Goal: Task Accomplishment & Management: Manage account settings

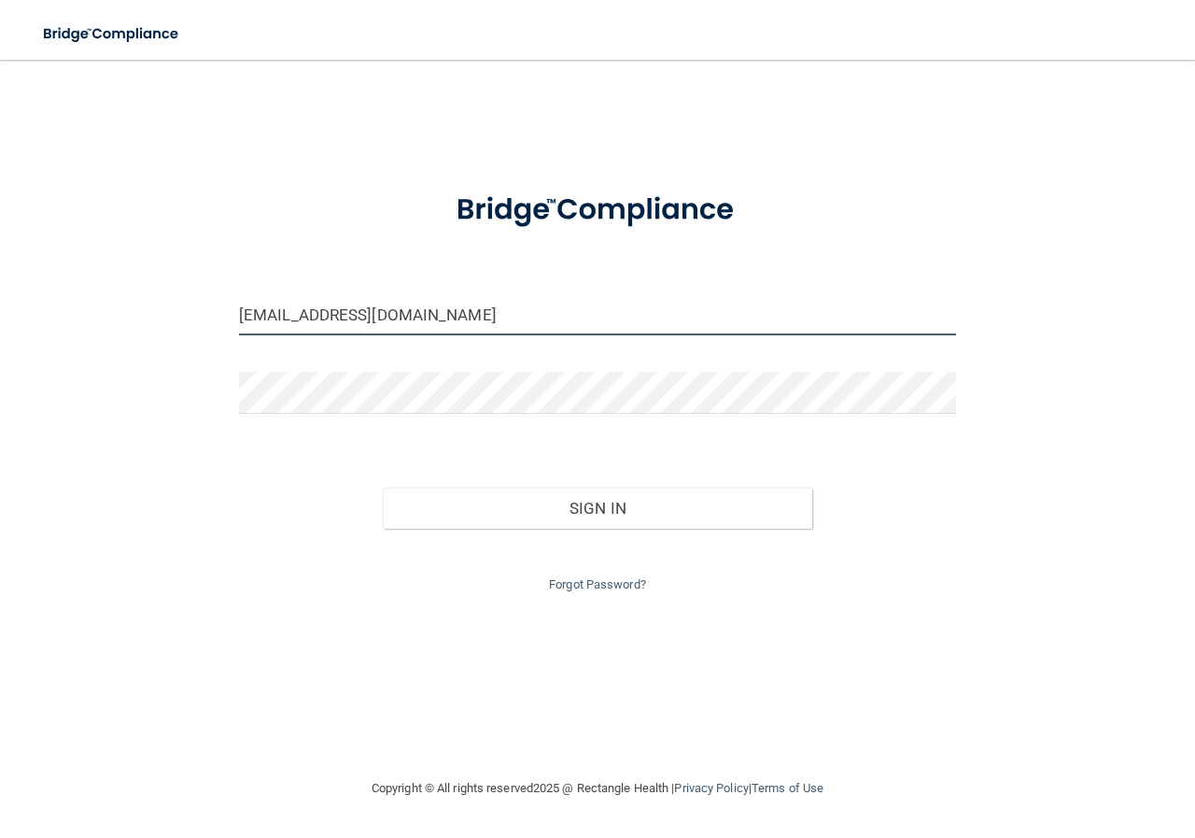
drag, startPoint x: 440, startPoint y: 317, endPoint x: 0, endPoint y: 360, distance: 441.9
click at [0, 360] on main "[EMAIL_ADDRESS][DOMAIN_NAME] Invalid email/password. You don't have permission …" at bounding box center [597, 449] width 1195 height 778
drag, startPoint x: 534, startPoint y: 310, endPoint x: 0, endPoint y: 356, distance: 536.0
click at [0, 356] on main "[EMAIL_ADDRESS][DOMAIN_NAME] Invalid email/password. You don't have permission …" at bounding box center [597, 449] width 1195 height 778
type input "[EMAIL_ADDRESS][DOMAIN_NAME]"
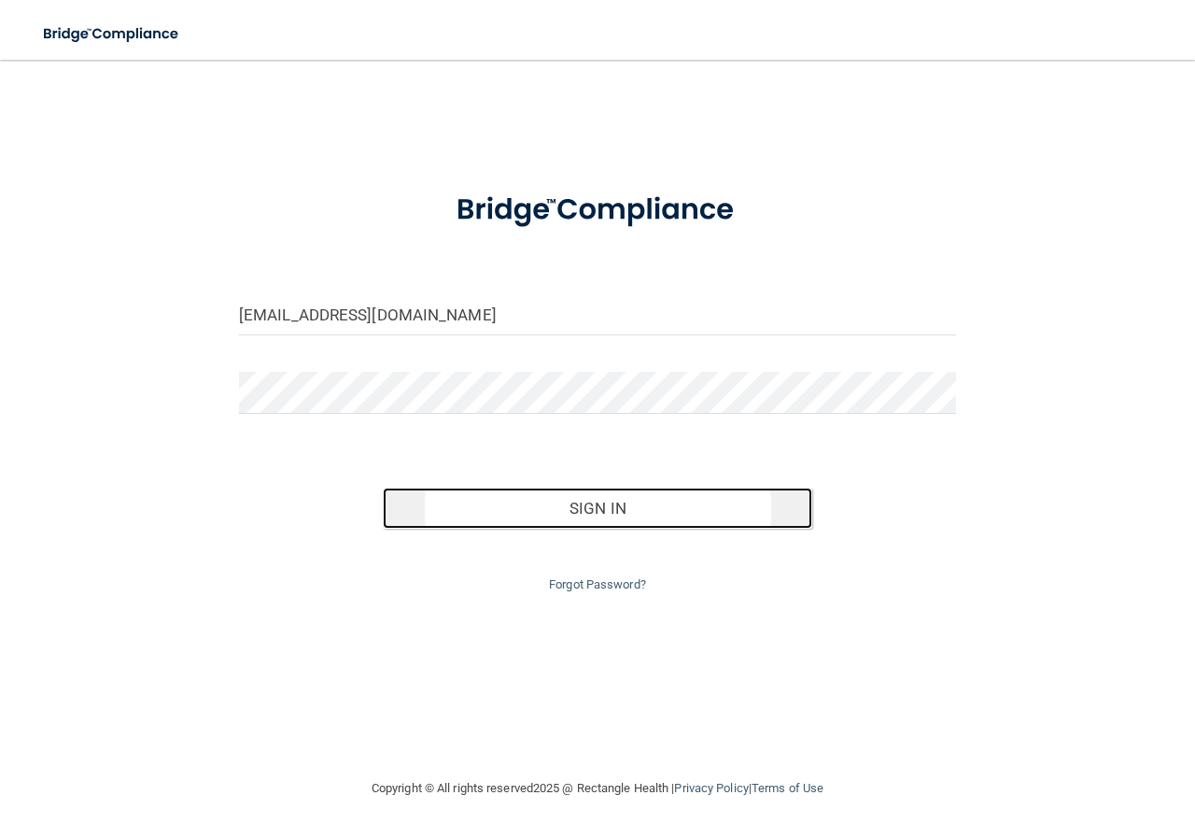
click at [558, 504] on button "Sign In" at bounding box center [598, 507] width 430 height 41
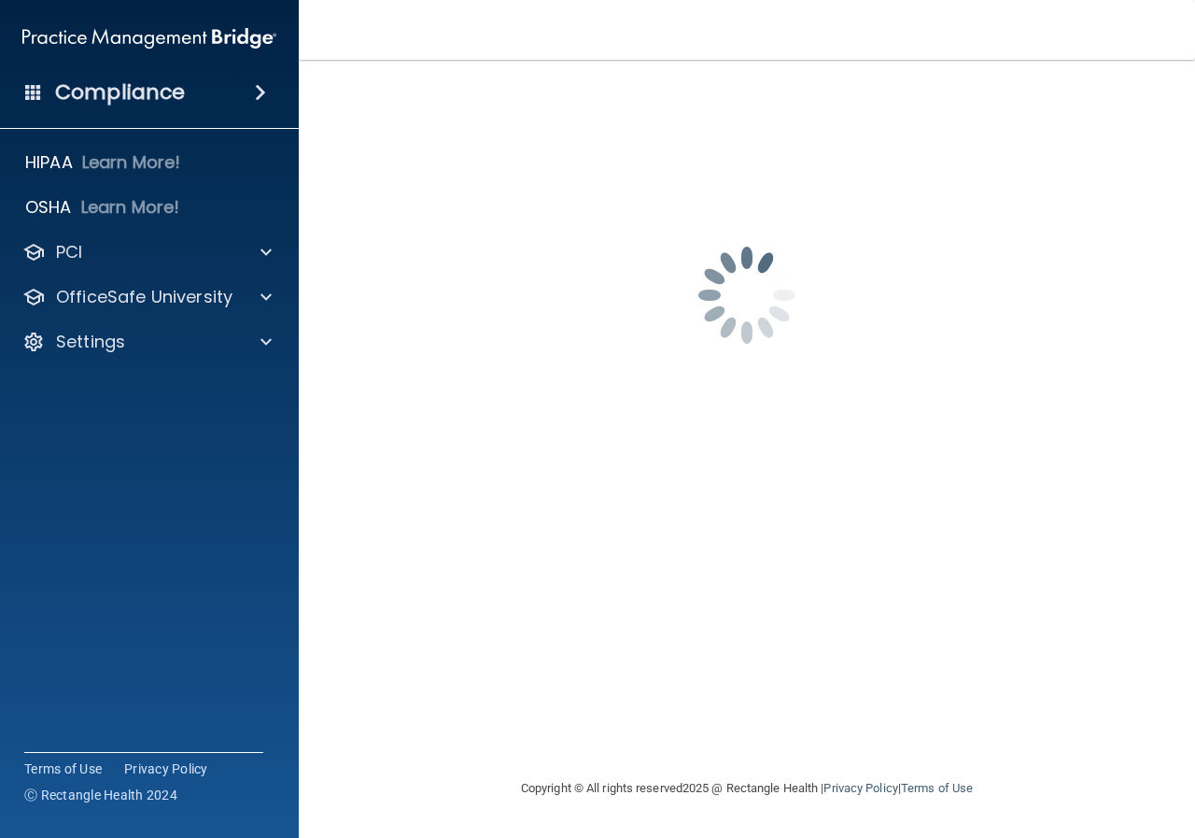
click at [259, 94] on span at bounding box center [260, 92] width 11 height 22
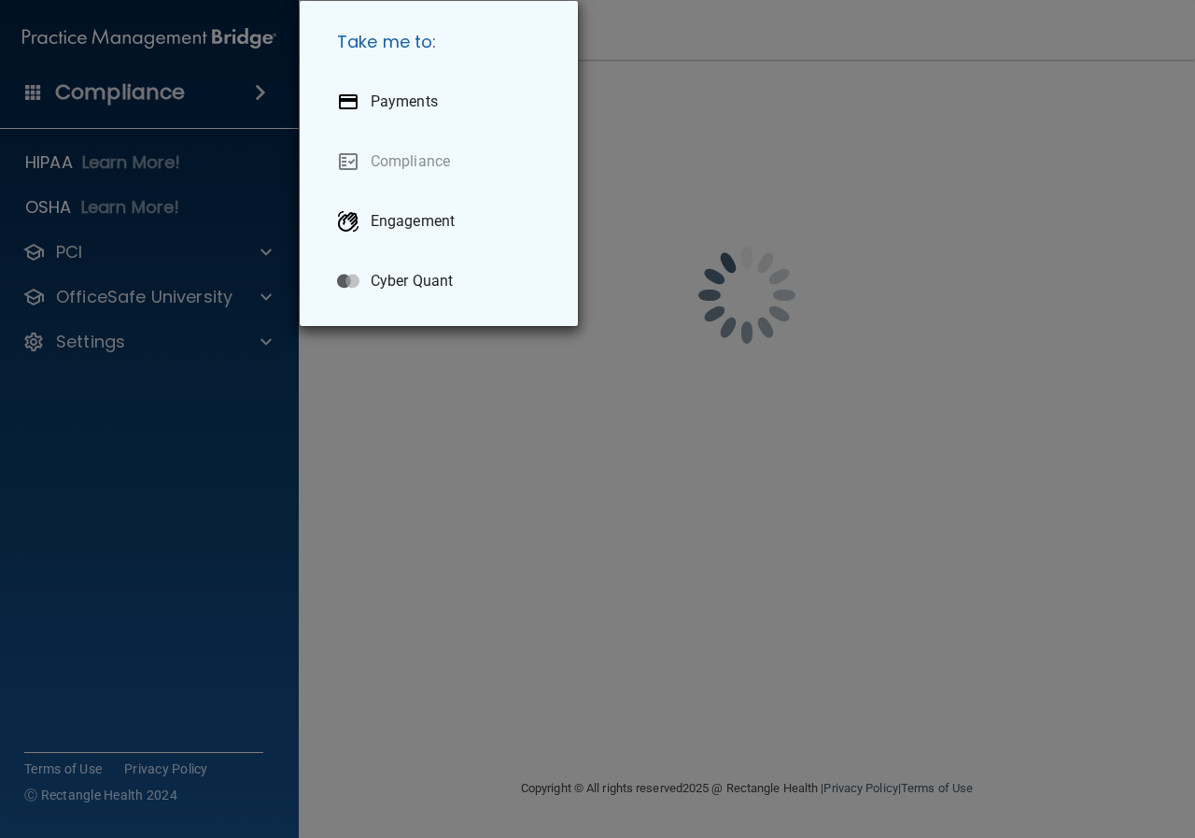
click at [259, 94] on div "Take me to: Payments Compliance Engagement Cyber Quant" at bounding box center [597, 419] width 1195 height 838
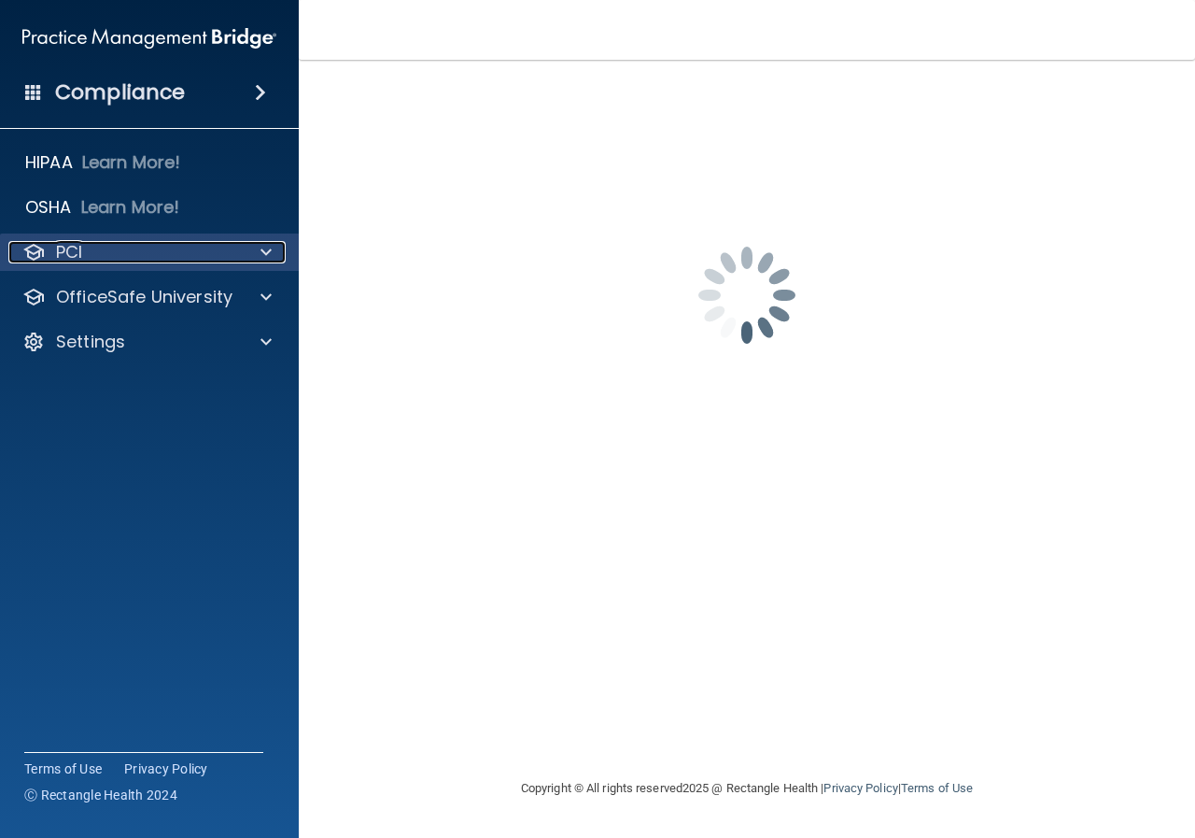
click at [262, 246] on span at bounding box center [266, 252] width 11 height 22
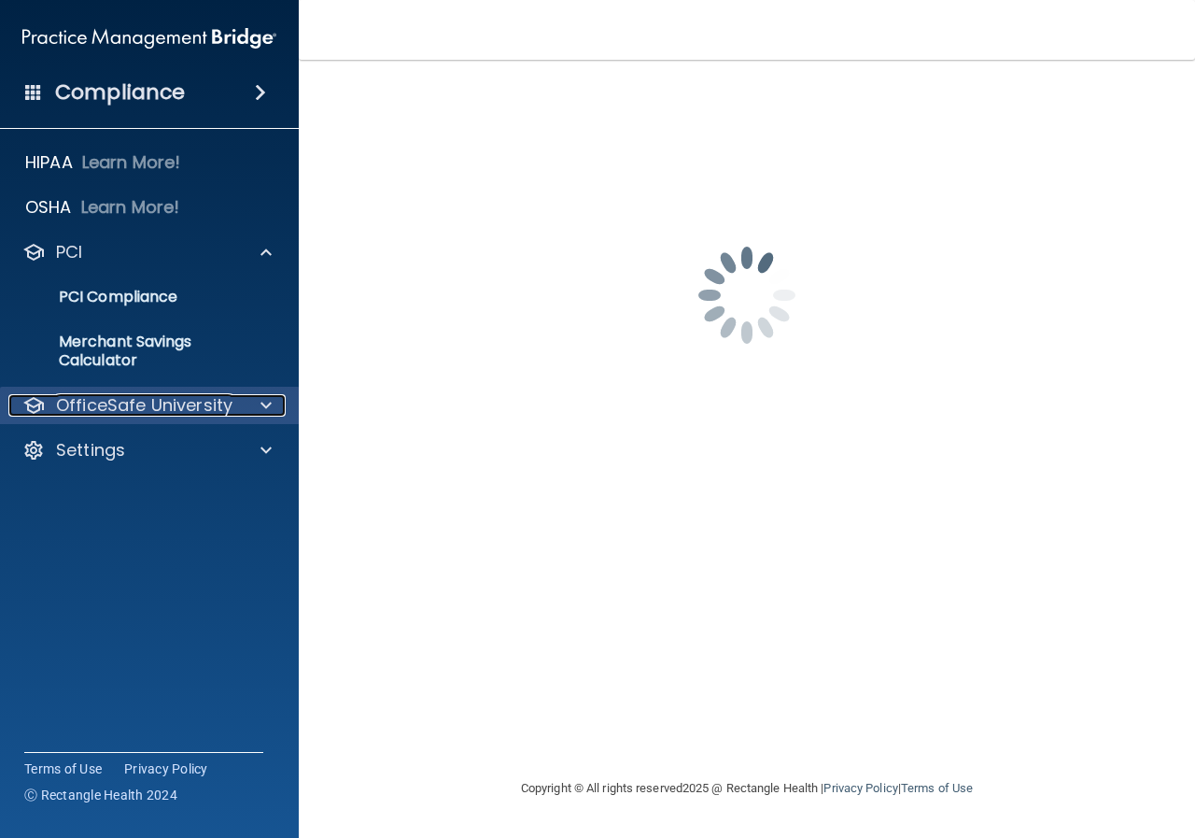
click at [267, 395] on span at bounding box center [266, 405] width 11 height 22
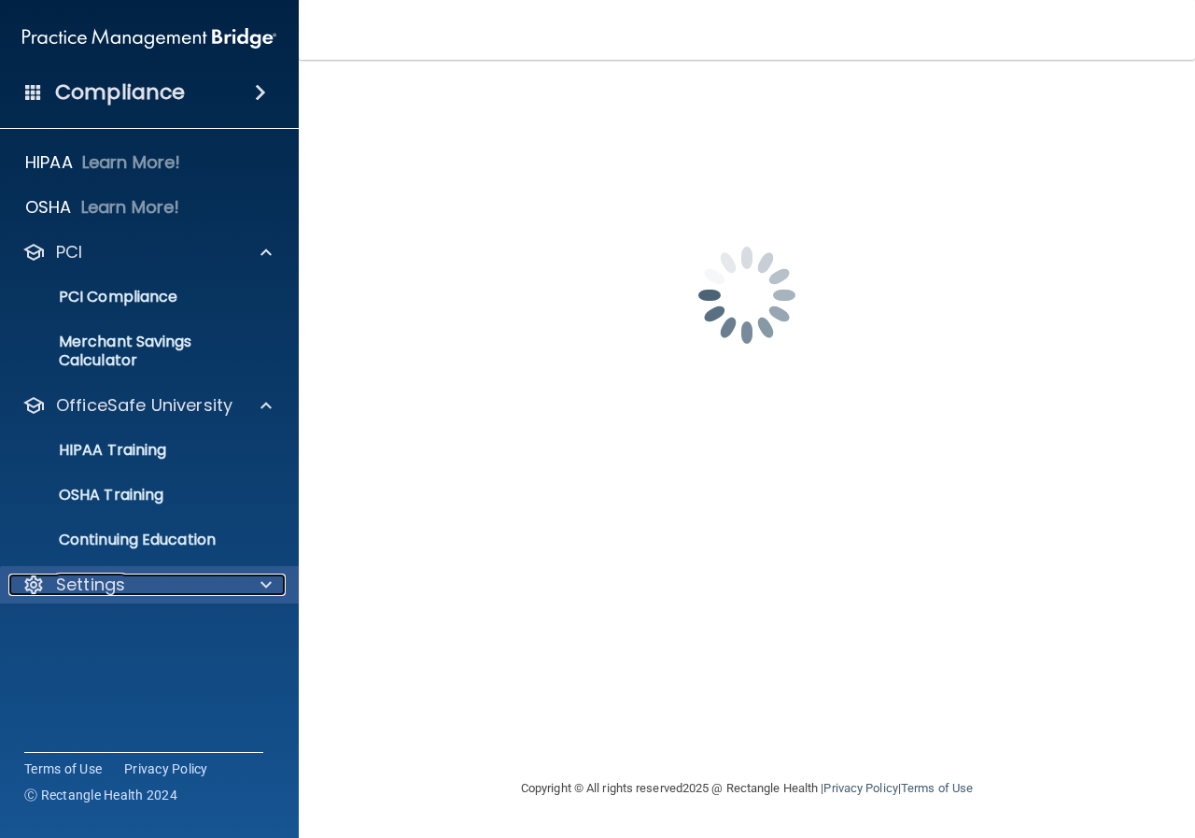
click at [257, 587] on div at bounding box center [263, 584] width 47 height 22
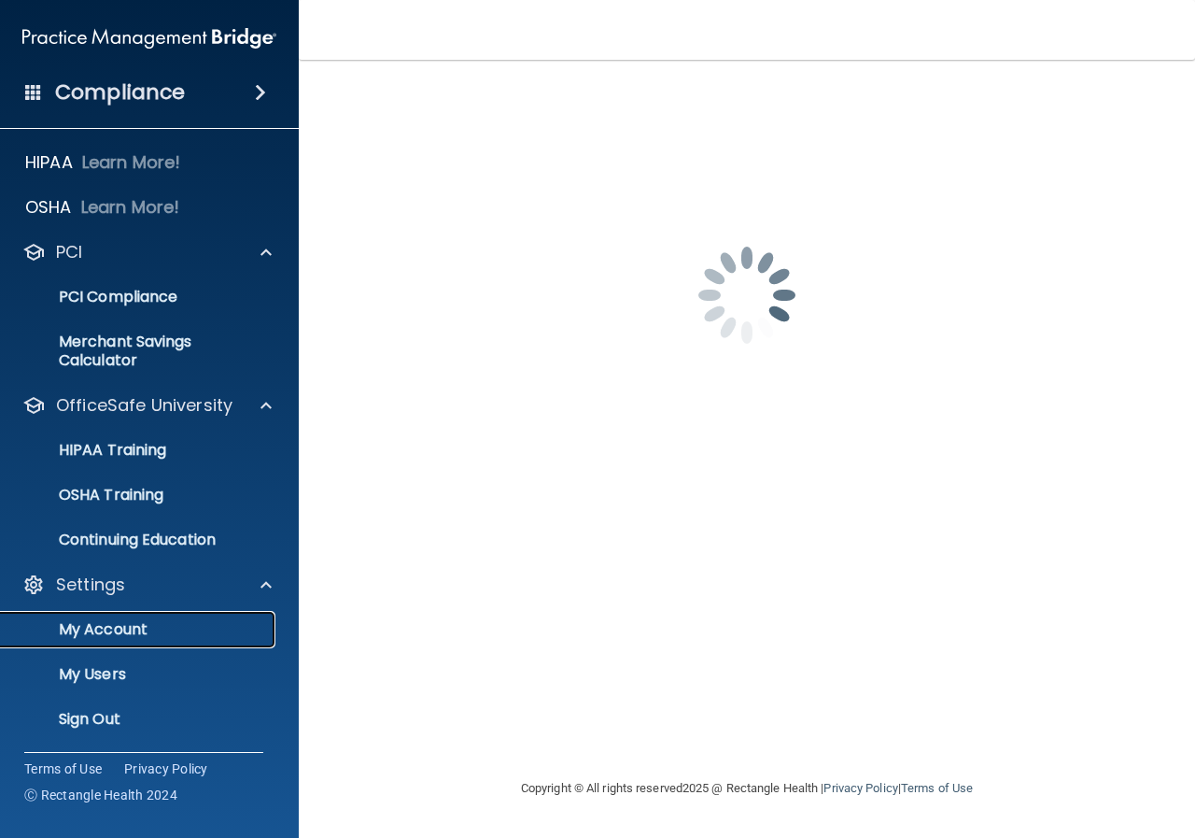
click at [120, 625] on p "My Account" at bounding box center [139, 629] width 255 height 19
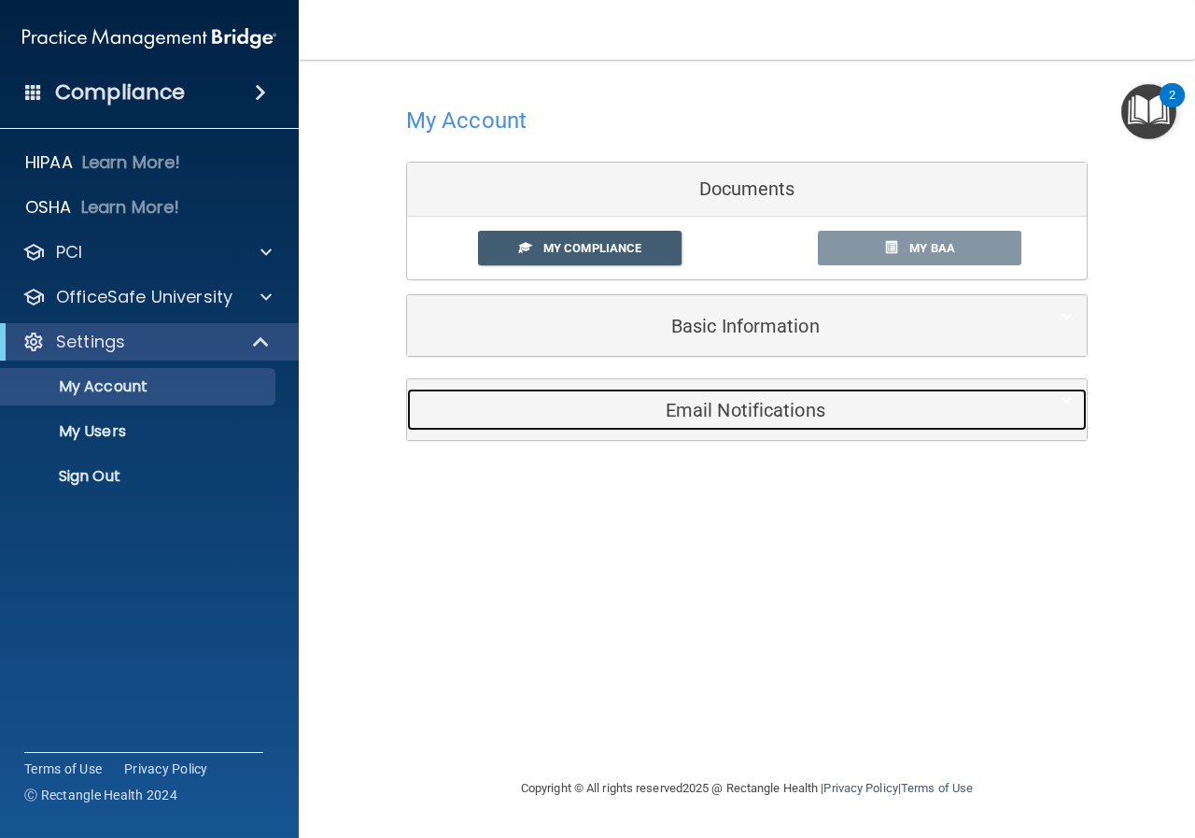
click at [762, 413] on h5 "Email Notifications" at bounding box center [718, 410] width 595 height 21
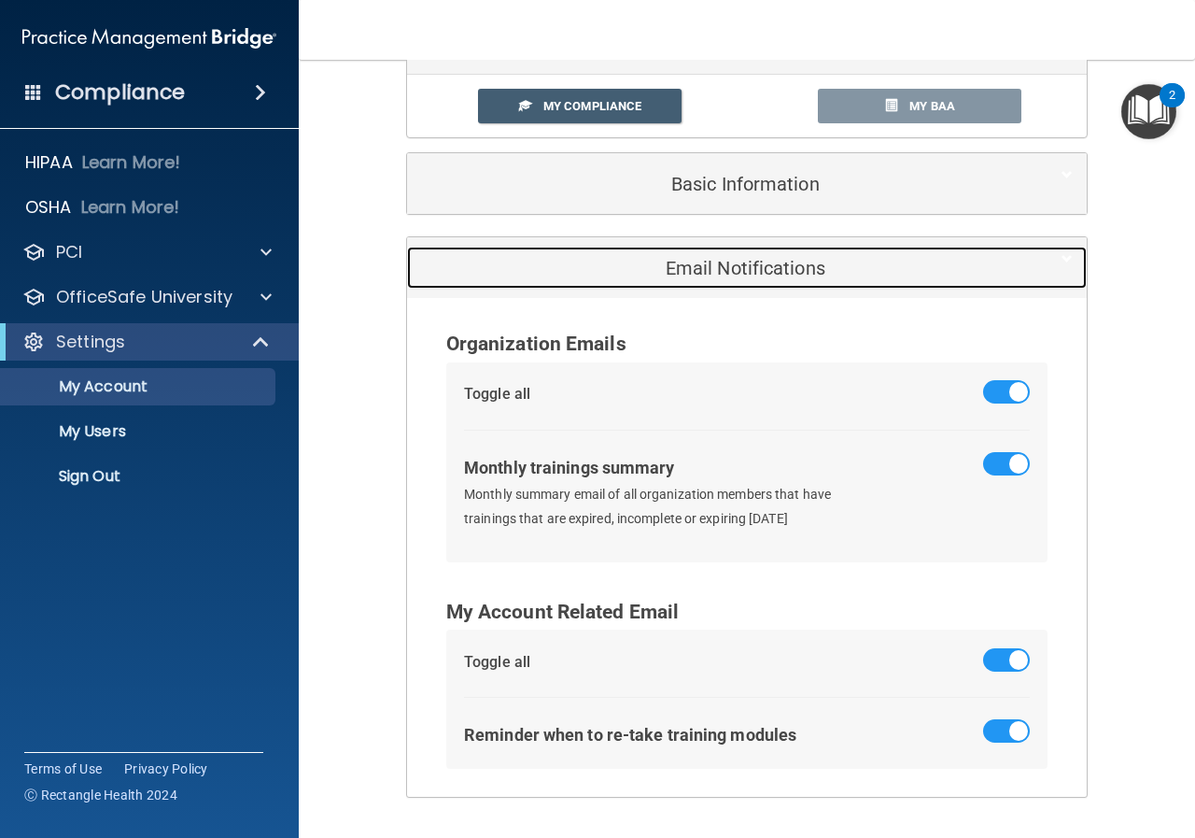
scroll to position [198, 0]
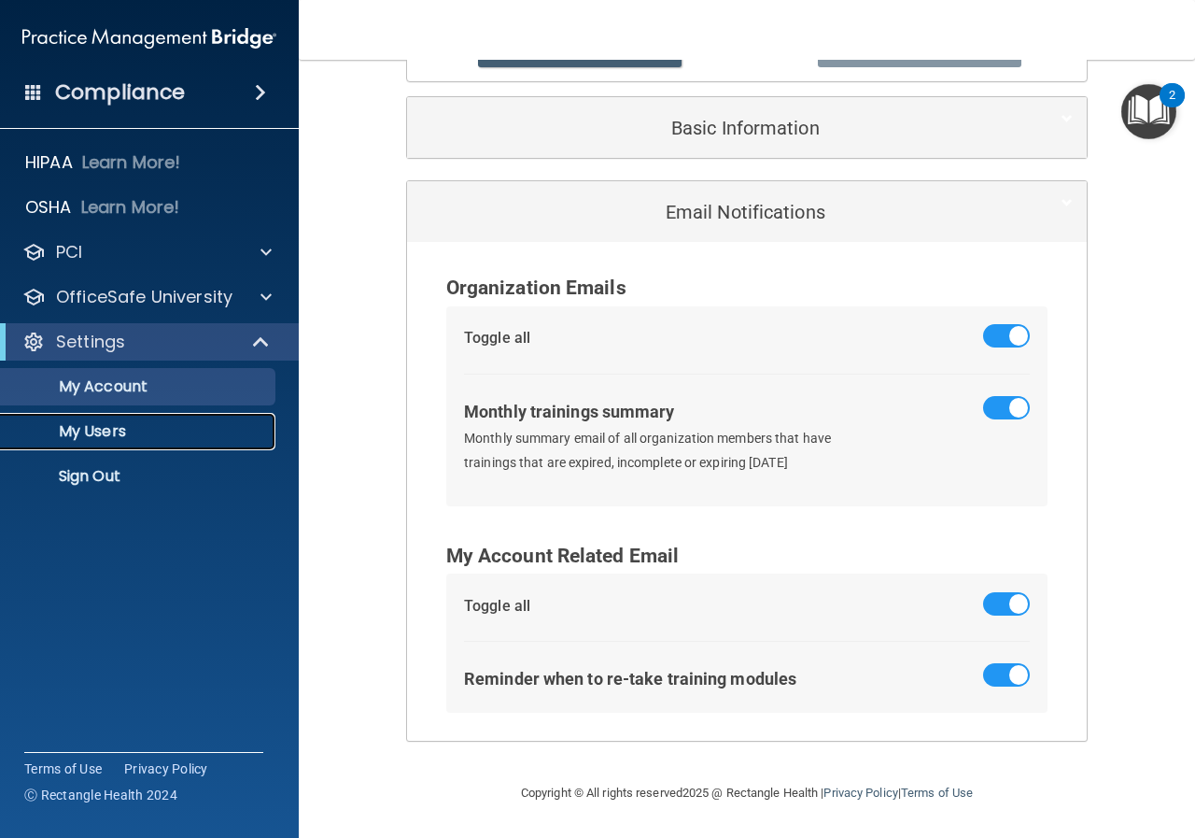
click at [88, 438] on p "My Users" at bounding box center [139, 431] width 255 height 19
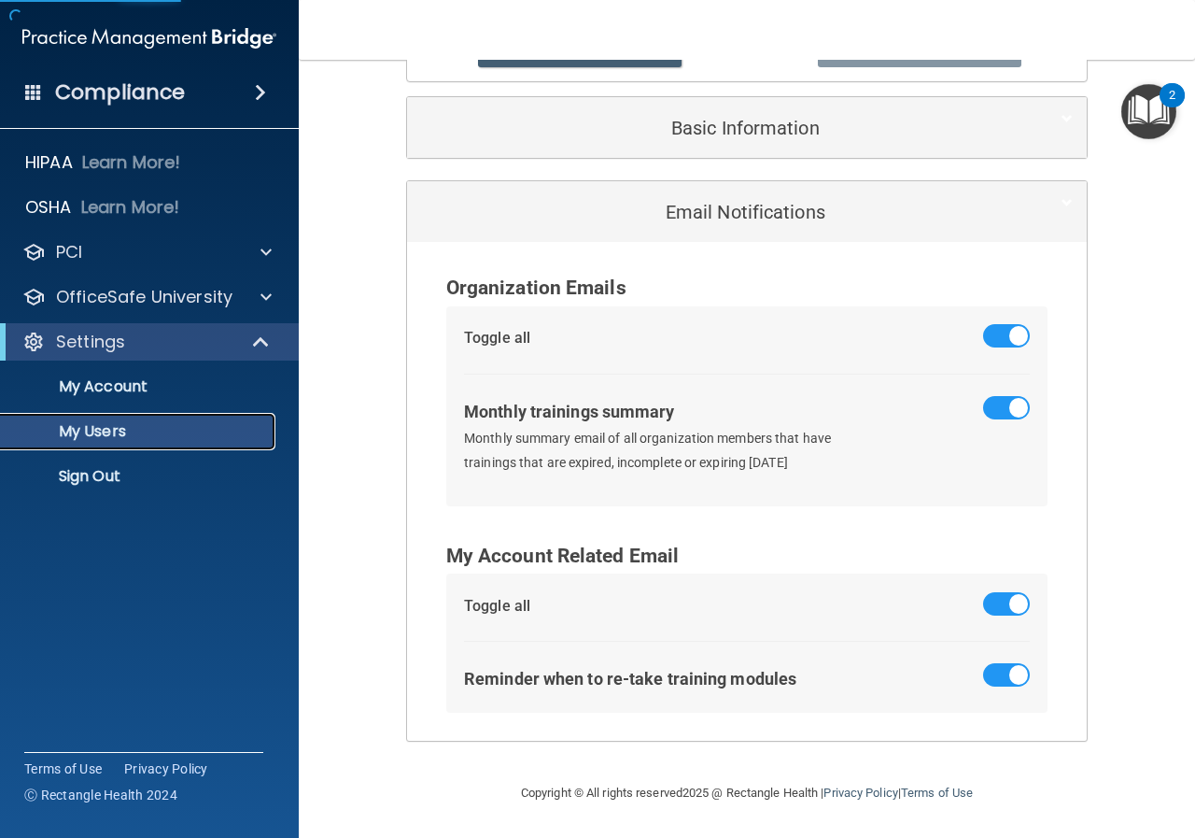
select select "20"
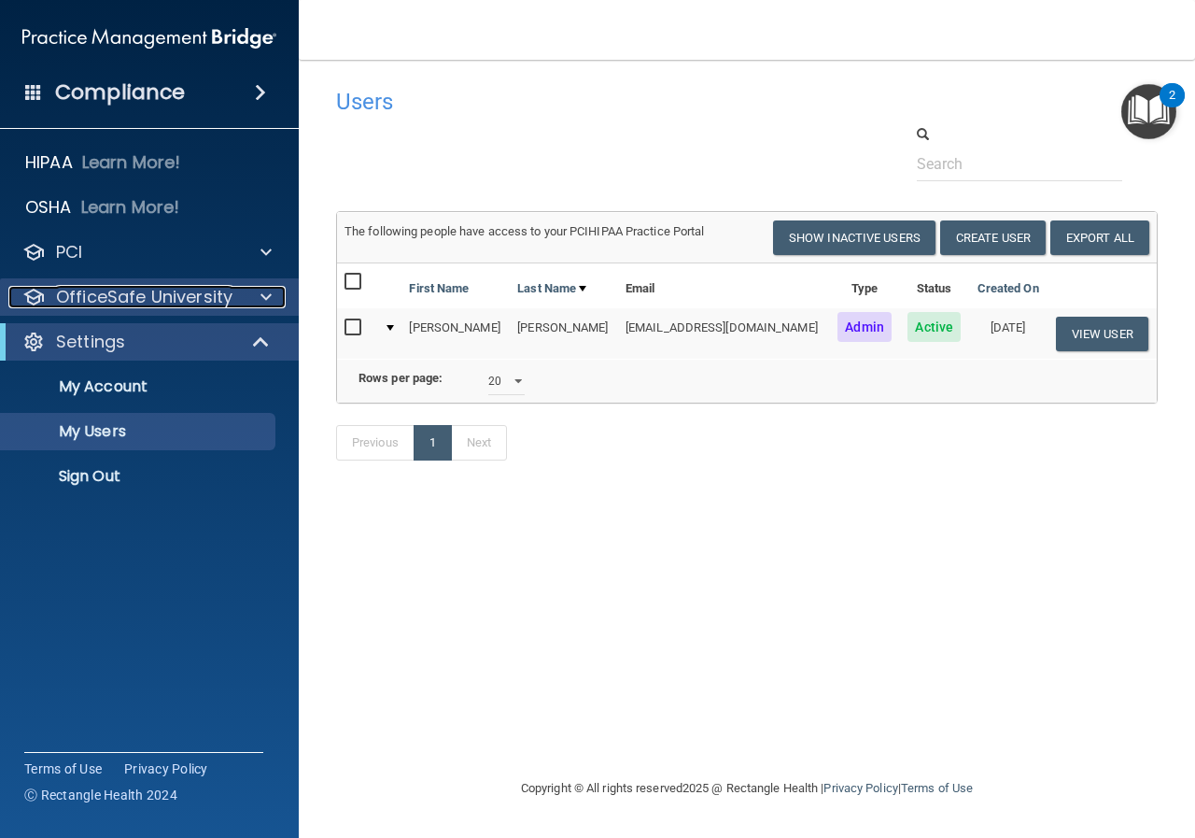
click at [267, 298] on span at bounding box center [266, 297] width 11 height 22
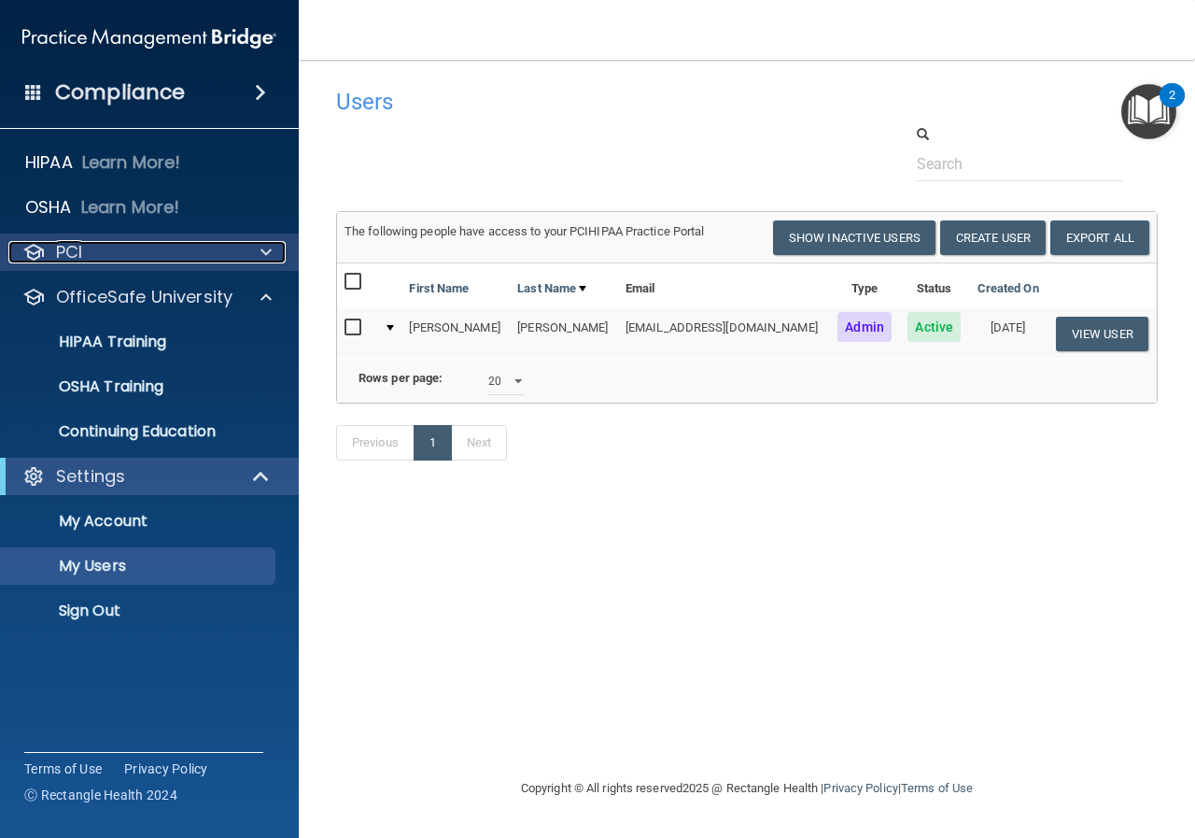
click at [267, 256] on span at bounding box center [266, 252] width 11 height 22
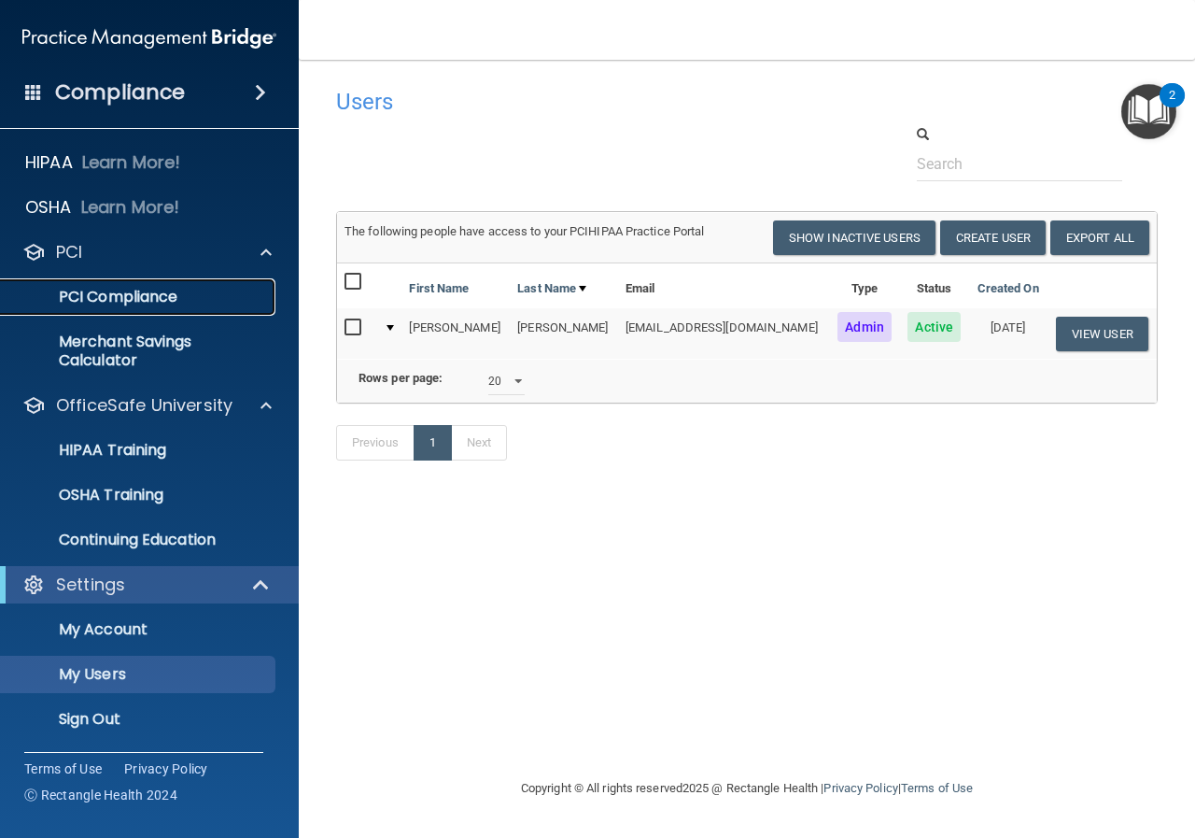
click at [134, 295] on p "PCI Compliance" at bounding box center [139, 297] width 255 height 19
click at [122, 620] on p "My Account" at bounding box center [139, 629] width 255 height 19
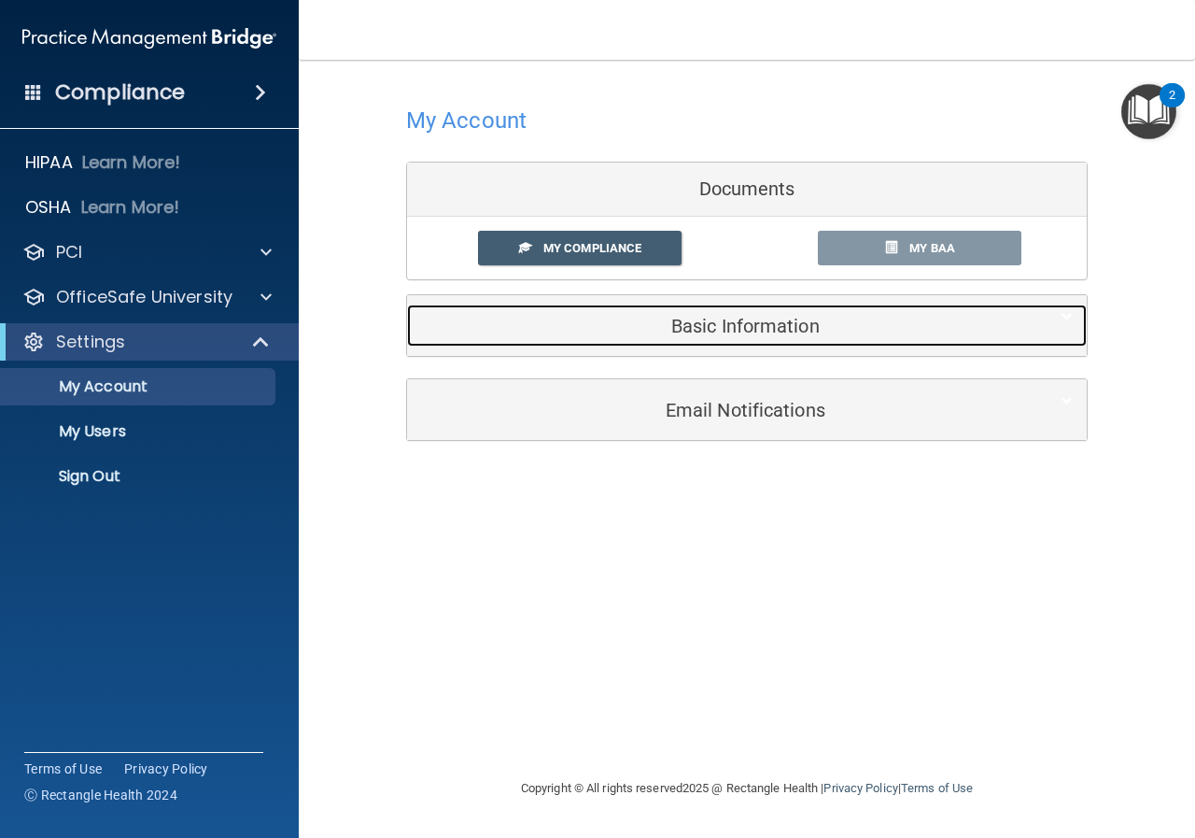
click at [708, 323] on h5 "Basic Information" at bounding box center [718, 326] width 595 height 21
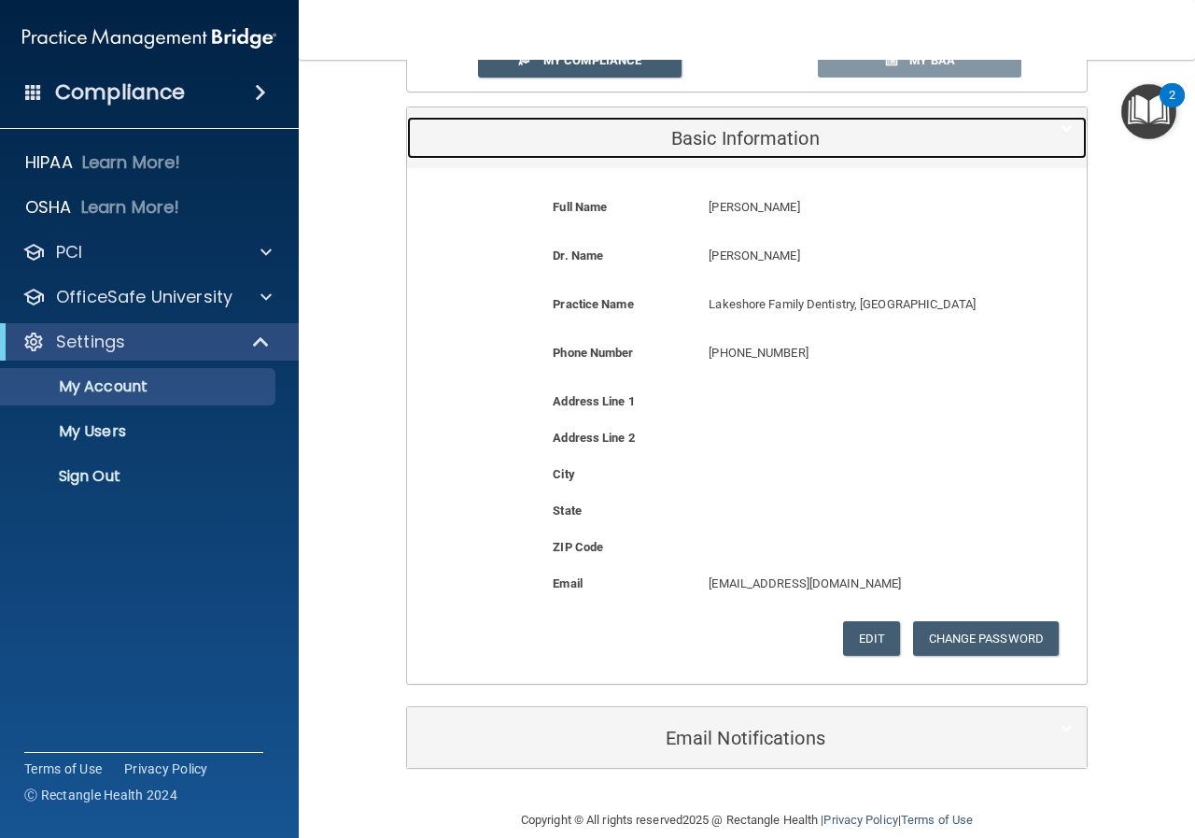
scroll to position [215, 0]
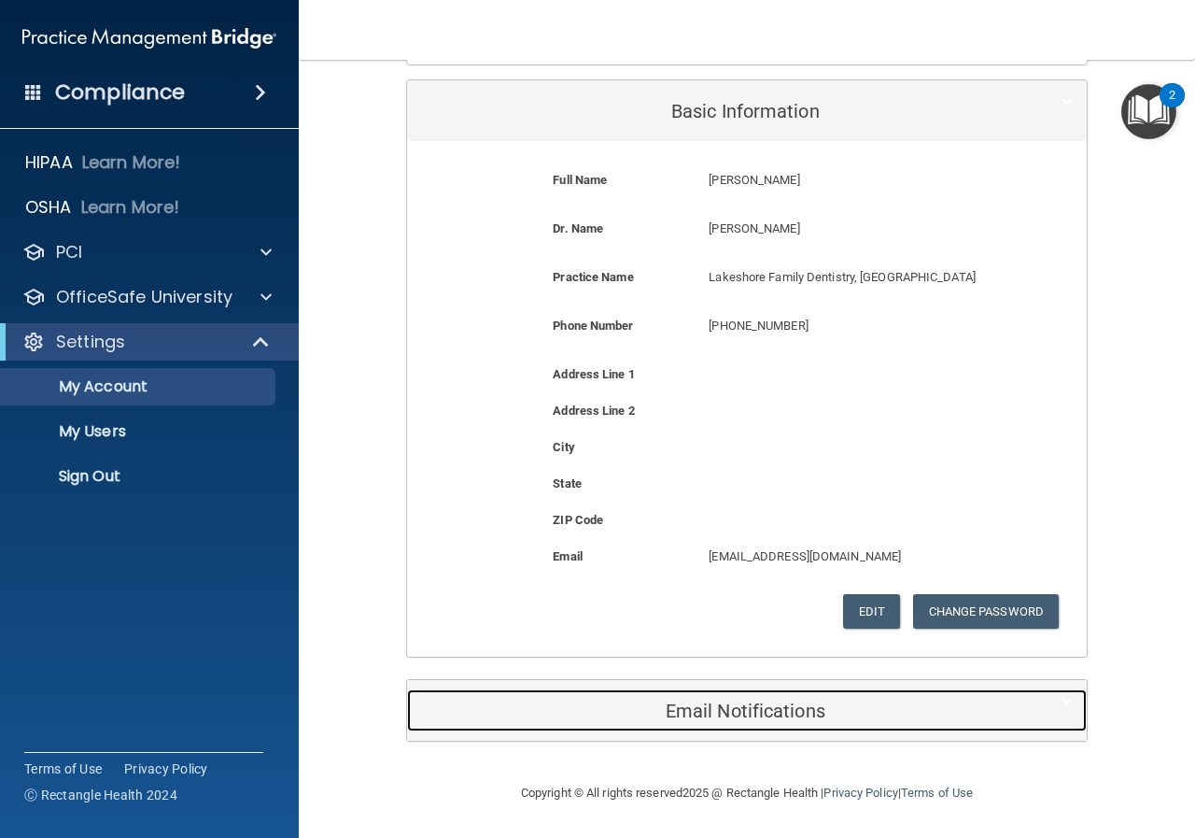
click at [763, 705] on h5 "Email Notifications" at bounding box center [718, 710] width 595 height 21
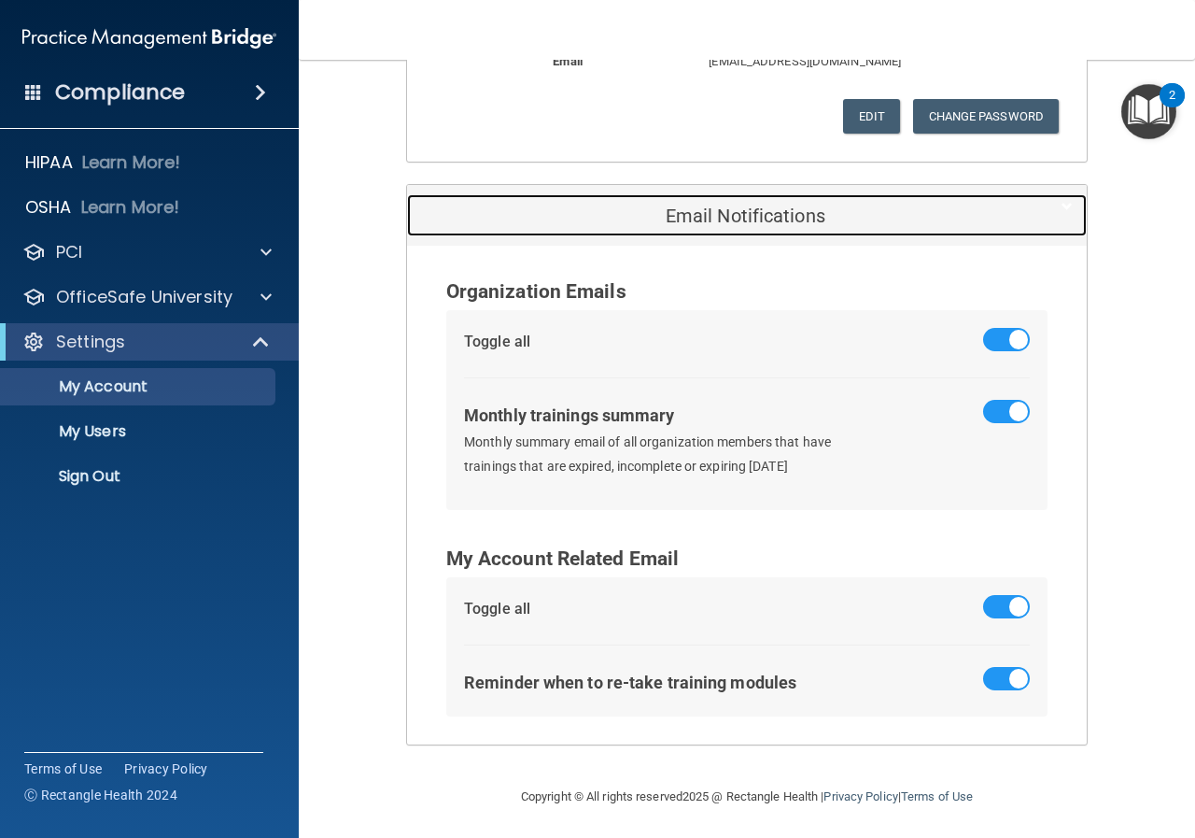
scroll to position [713, 0]
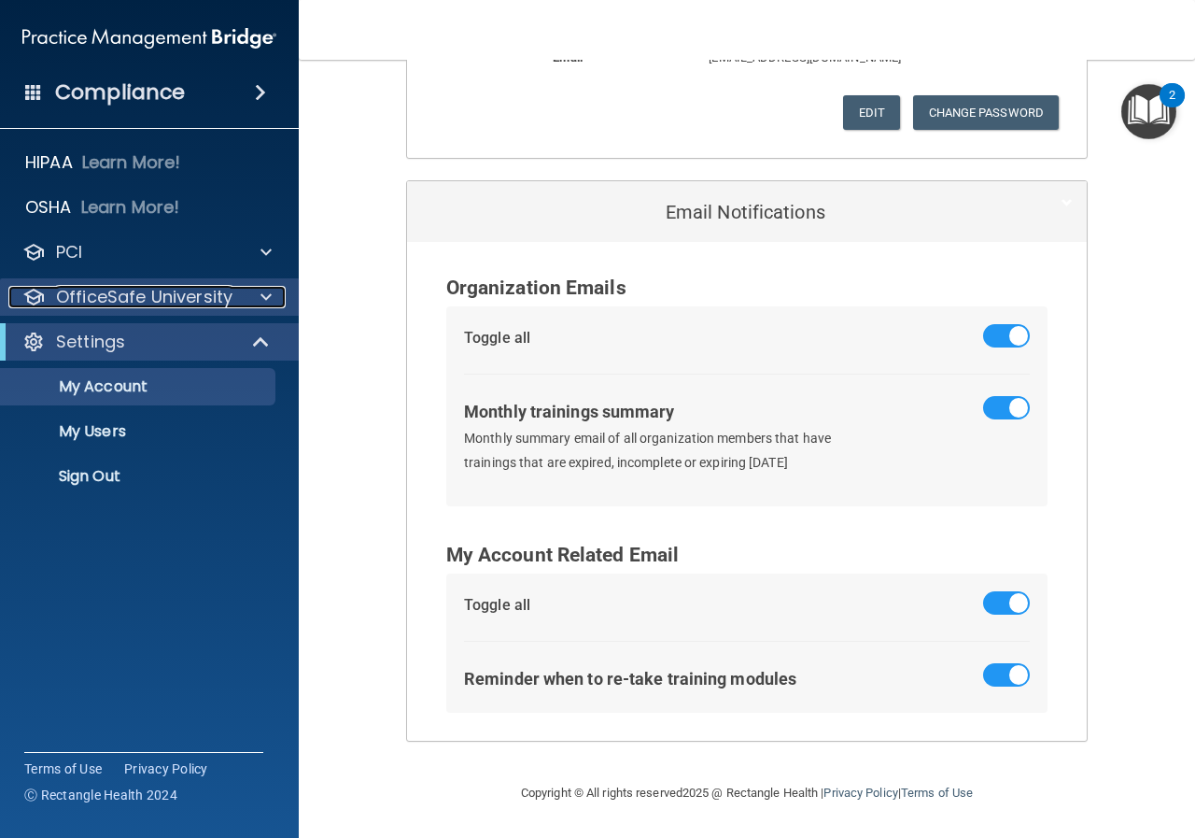
click at [265, 296] on span at bounding box center [266, 297] width 11 height 22
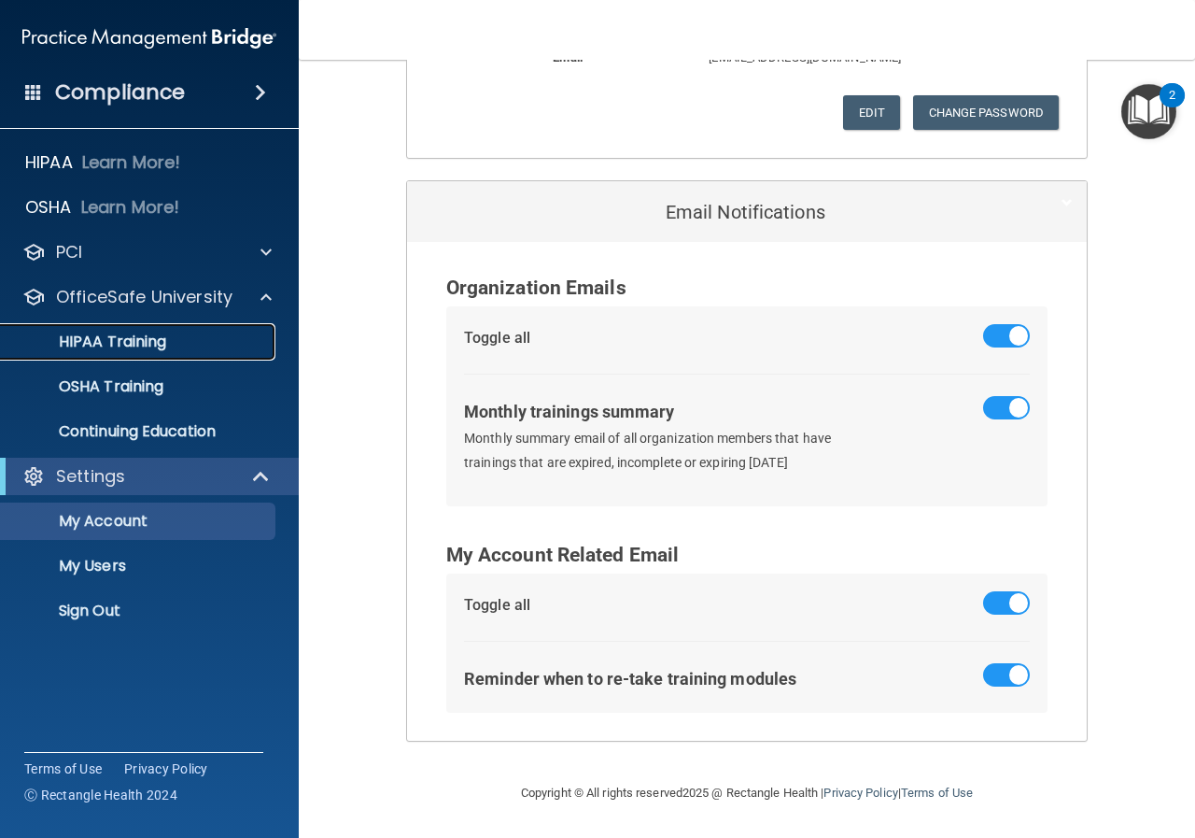
click at [132, 334] on p "HIPAA Training" at bounding box center [89, 341] width 154 height 19
